Goal: Find specific page/section: Find specific page/section

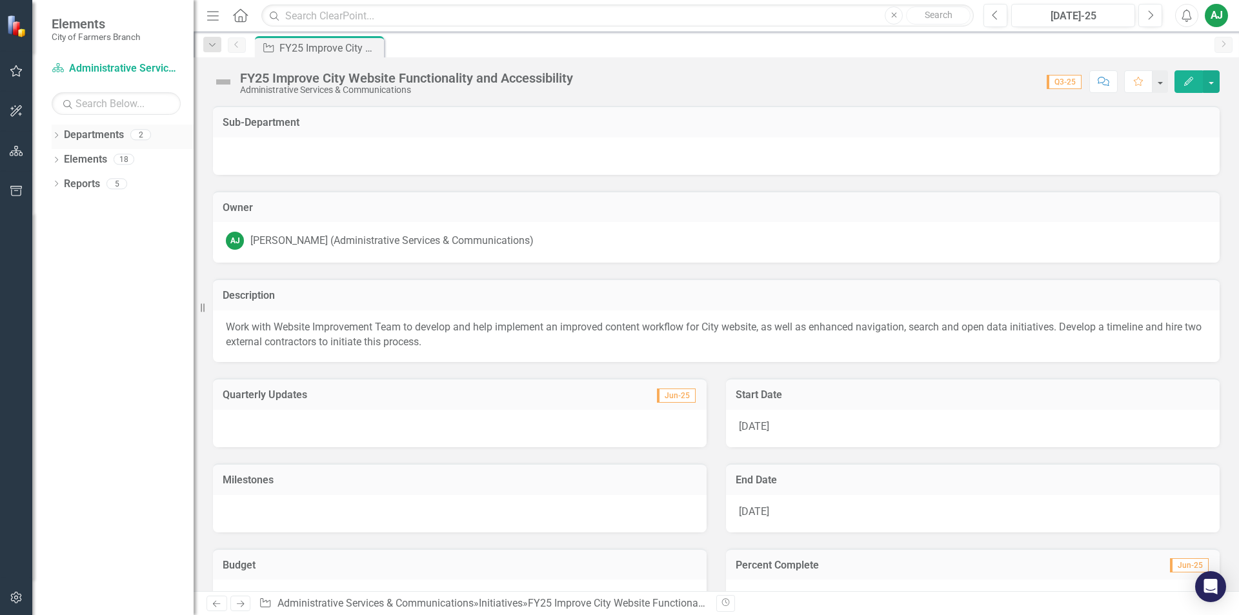
click at [86, 139] on link "Departments" at bounding box center [94, 135] width 60 height 15
click at [59, 135] on icon "Dropdown" at bounding box center [56, 136] width 9 height 7
click at [66, 158] on icon "Dropdown" at bounding box center [63, 159] width 10 height 8
click at [105, 183] on link "Administrative Services & Communications" at bounding box center [139, 184] width 110 height 15
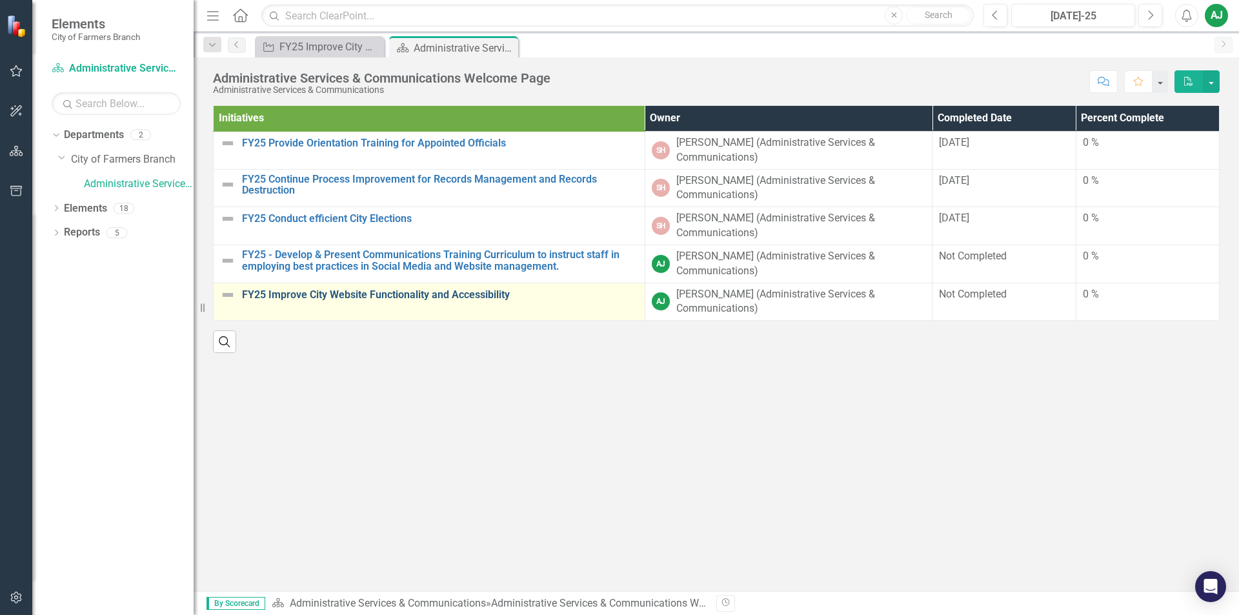
click at [250, 297] on link "FY25 Improve City Website Functionality and Accessibility" at bounding box center [440, 295] width 396 height 12
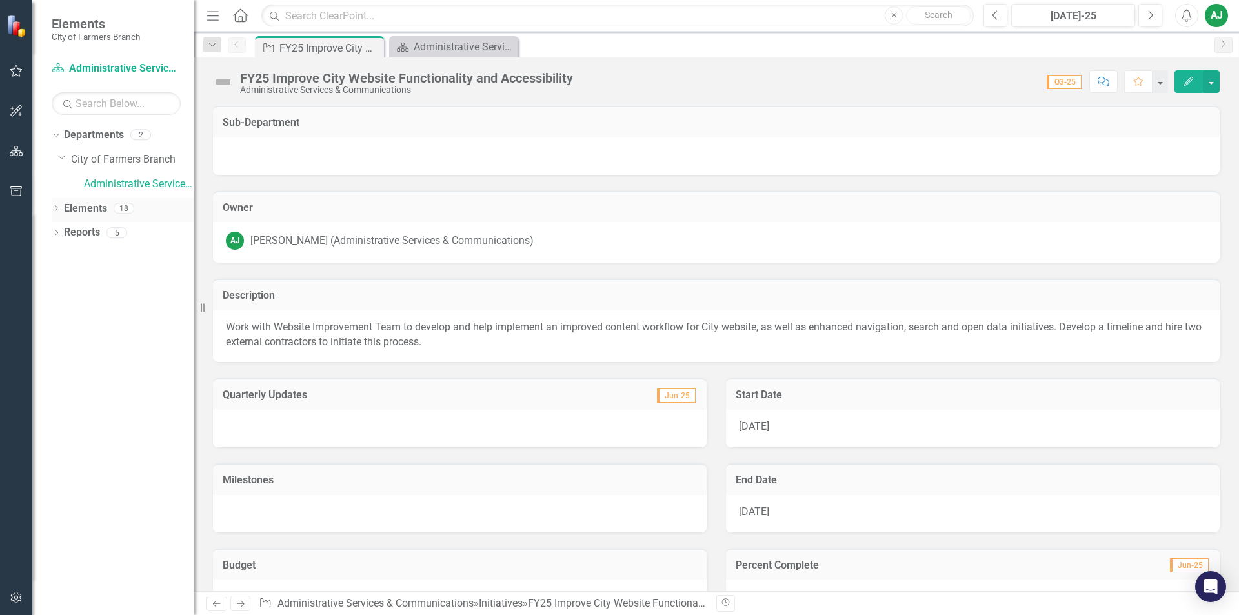
click at [57, 206] on icon "Dropdown" at bounding box center [56, 209] width 9 height 7
click at [61, 234] on icon "Dropdown" at bounding box center [62, 233] width 9 height 7
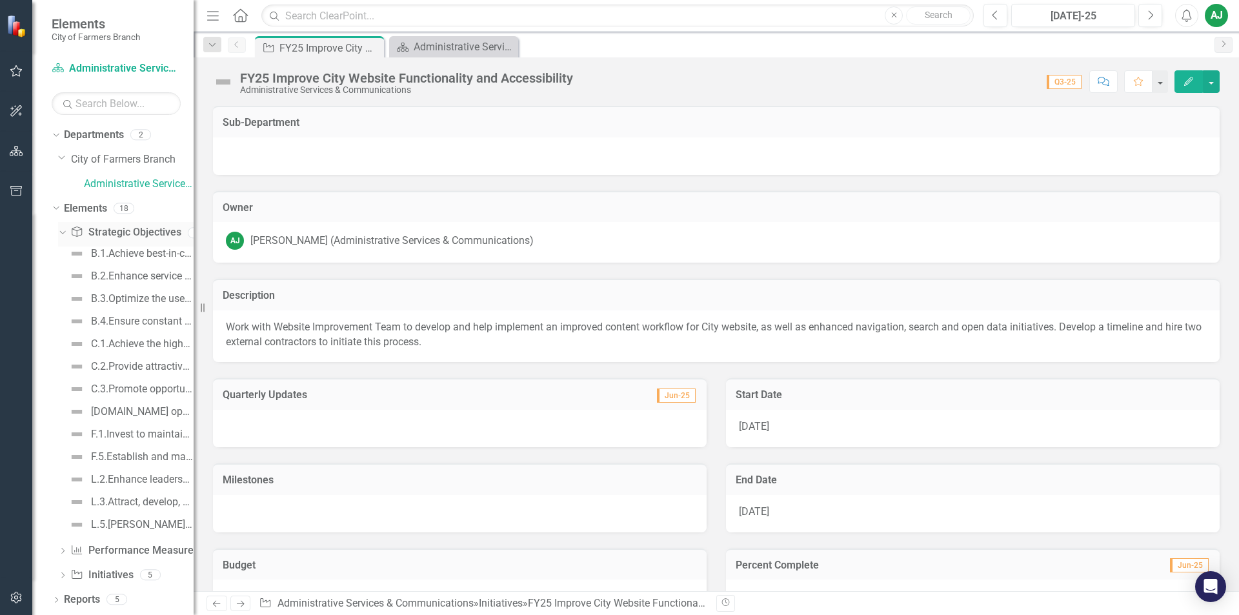
click at [61, 234] on icon "Dropdown" at bounding box center [60, 232] width 7 height 9
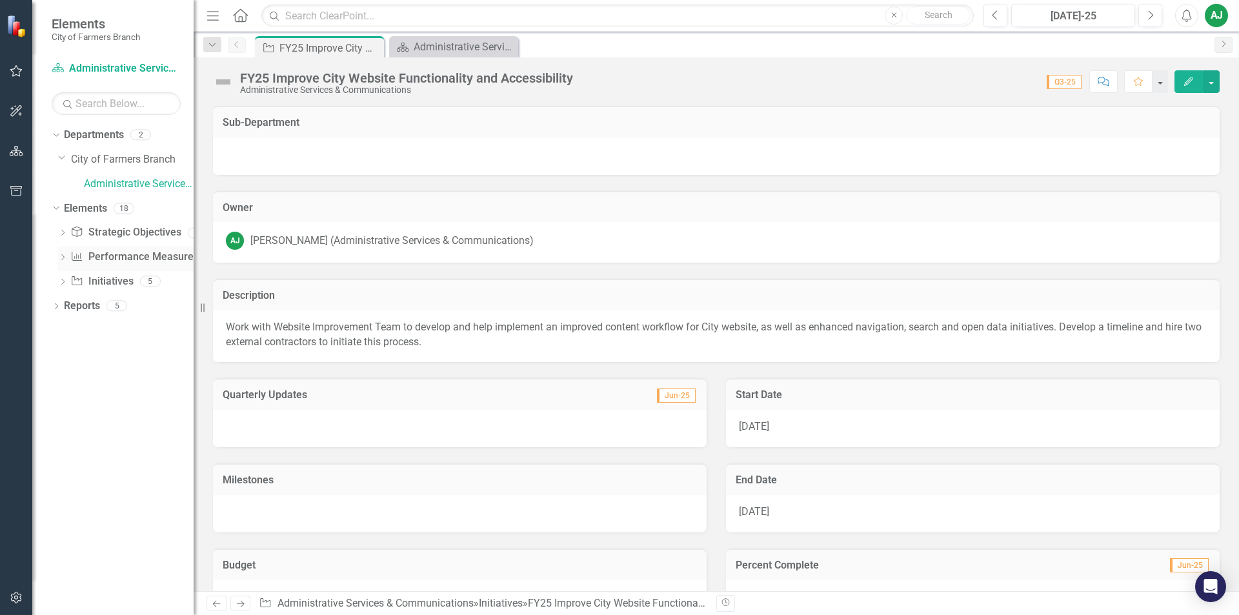
click at [63, 255] on icon "Dropdown" at bounding box center [62, 258] width 9 height 7
click at [61, 258] on icon at bounding box center [62, 257] width 6 height 3
click at [85, 256] on link "Performance Measure Performance Measures" at bounding box center [134, 257] width 128 height 15
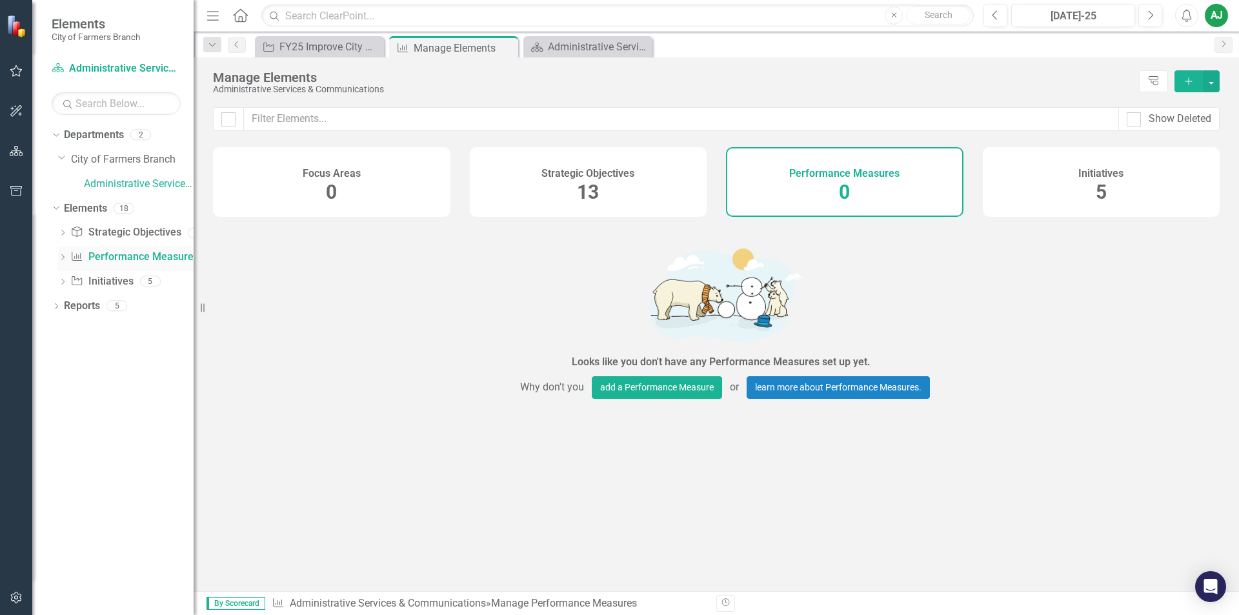
click at [63, 257] on icon "Dropdown" at bounding box center [62, 258] width 9 height 7
click at [64, 280] on icon "Dropdown" at bounding box center [62, 282] width 9 height 7
click at [53, 416] on div "Dropdown" at bounding box center [56, 420] width 9 height 11
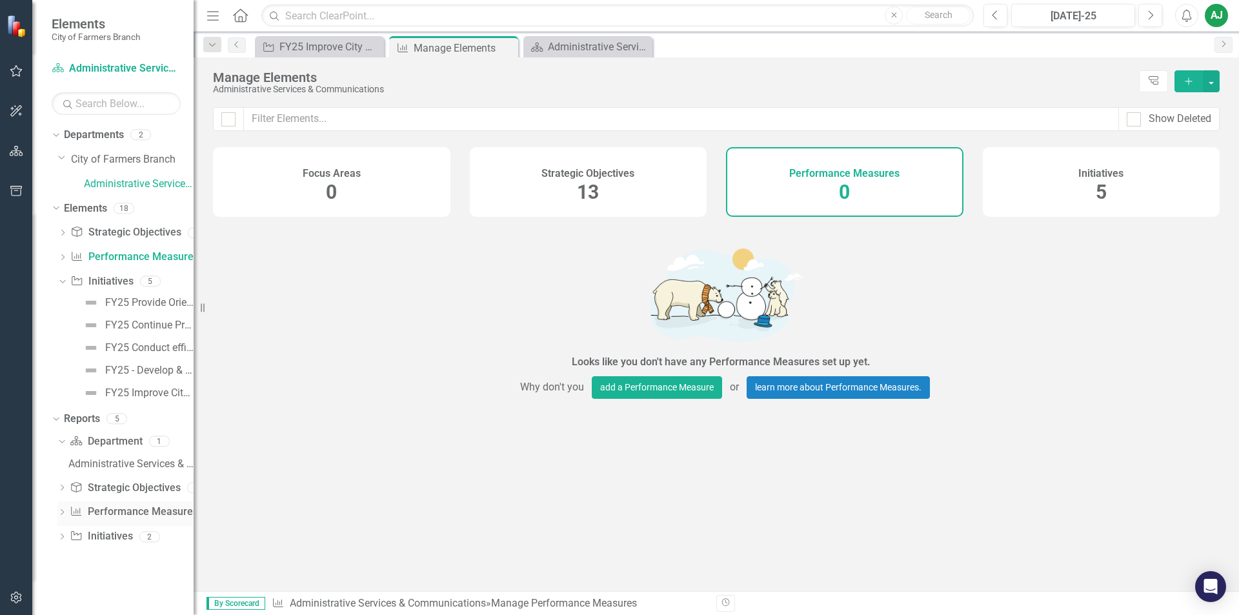
click at [61, 507] on div "Dropdown Performance Measure Performance Measures 2" at bounding box center [125, 514] width 136 height 25
click at [62, 514] on icon at bounding box center [62, 512] width 3 height 6
click at [76, 513] on div "Department Measures" at bounding box center [130, 513] width 125 height 12
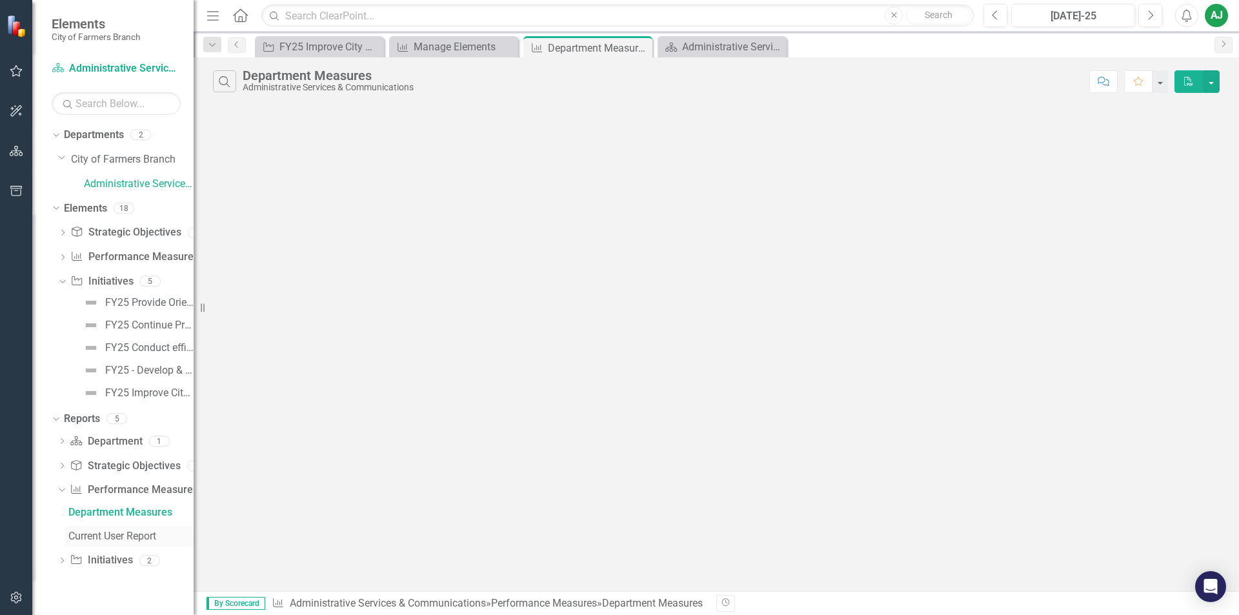
click at [81, 534] on div "Current User Report" at bounding box center [130, 537] width 125 height 12
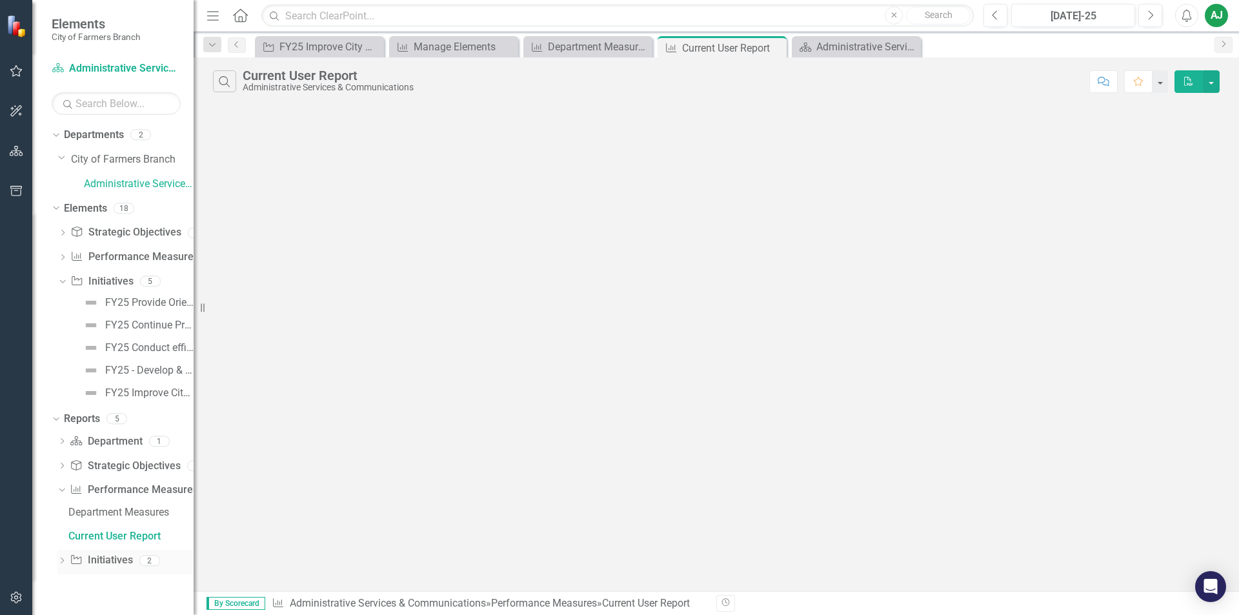
click at [61, 560] on icon "Dropdown" at bounding box center [61, 561] width 9 height 7
click at [97, 181] on link "Administrative Services & Communications" at bounding box center [139, 184] width 110 height 15
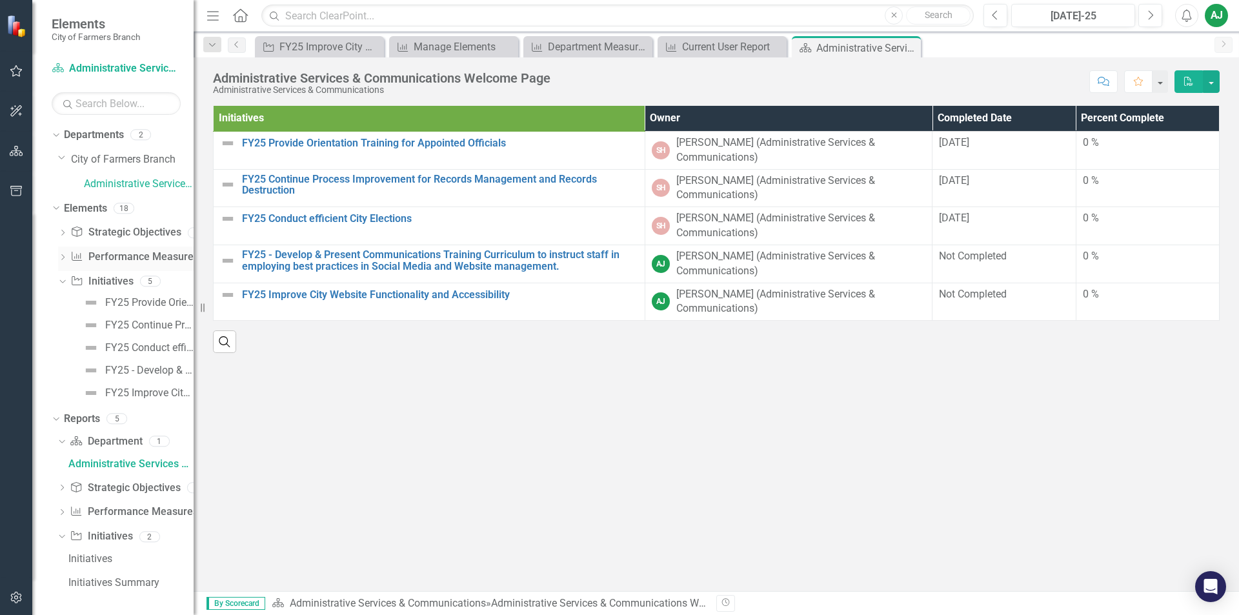
click at [62, 255] on icon at bounding box center [62, 257] width 3 height 6
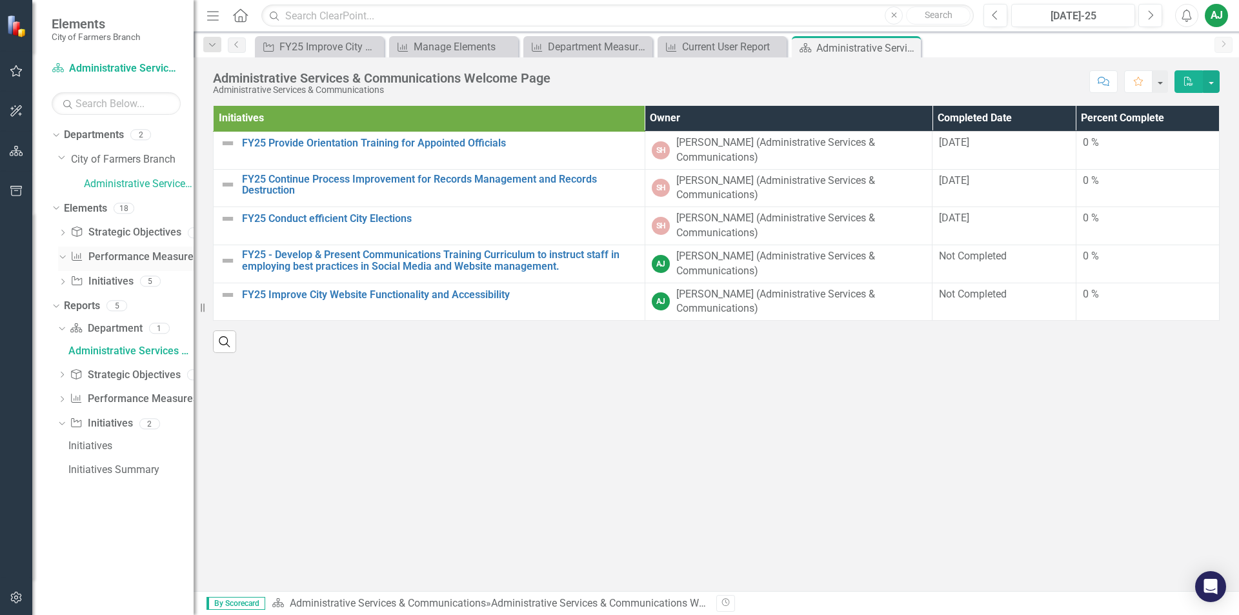
click at [62, 255] on icon "Dropdown" at bounding box center [60, 256] width 7 height 9
click at [62, 255] on icon at bounding box center [62, 257] width 3 height 6
click at [98, 256] on link "Performance Measure Performance Measures" at bounding box center [134, 257] width 128 height 15
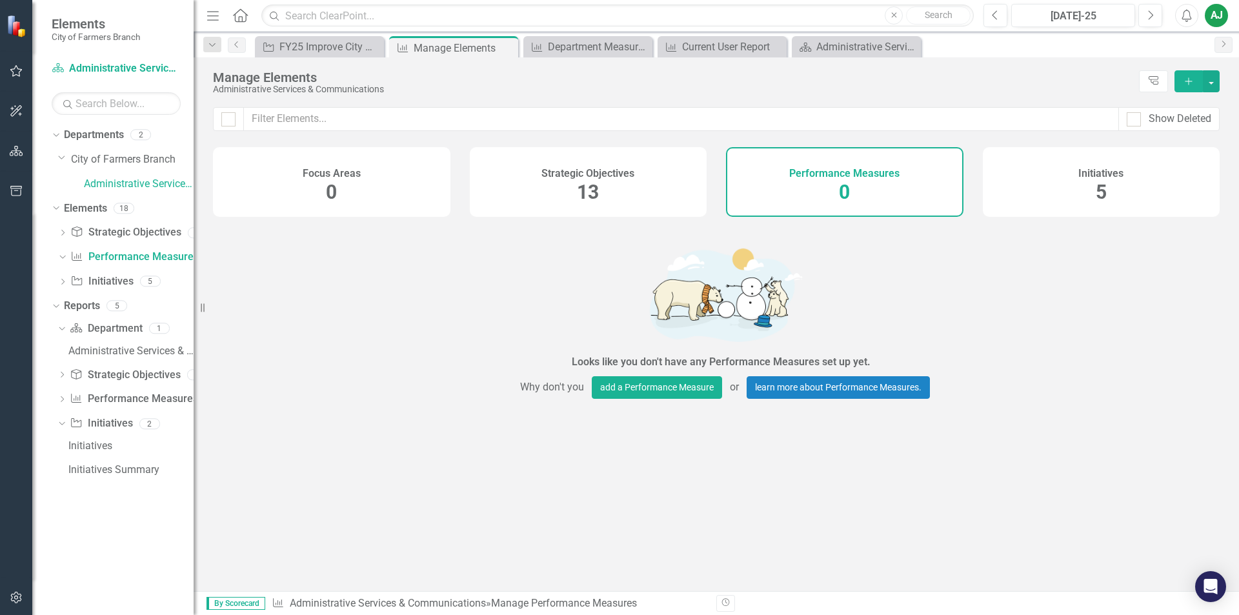
click at [588, 188] on span "13" at bounding box center [588, 192] width 22 height 23
